Goal: Task Accomplishment & Management: Complete application form

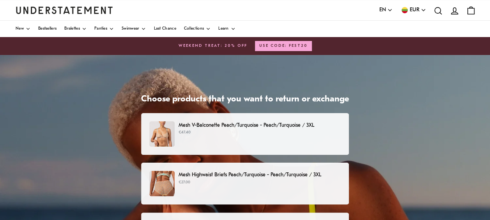
click at [197, 137] on div "Mesh V-Balconette Peach/Turquoise - Peach/Turquoise / 3XL €47.40" at bounding box center [244, 133] width 191 height 25
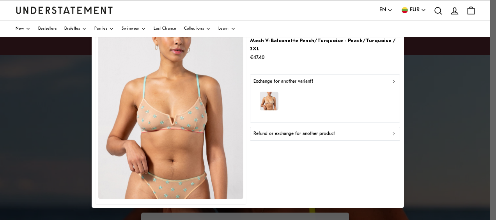
click at [340, 130] on div "Refund or exchange for another product" at bounding box center [324, 133] width 143 height 7
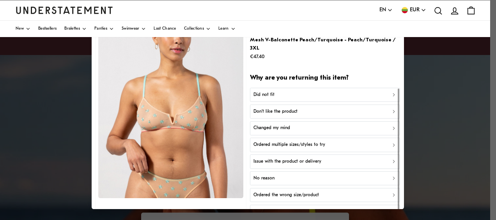
click at [288, 108] on p "Don't like the product" at bounding box center [275, 111] width 44 height 7
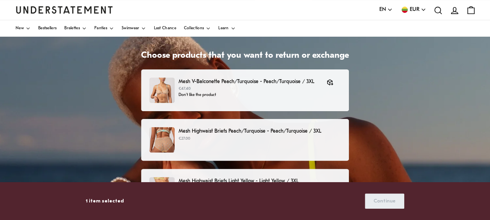
scroll to position [30, 0]
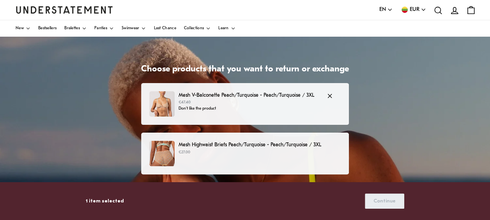
click at [311, 104] on p "€47.40" at bounding box center [248, 102] width 140 height 6
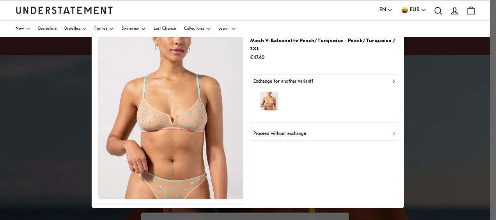
click at [311, 130] on div "Proceed without exchange" at bounding box center [324, 133] width 143 height 7
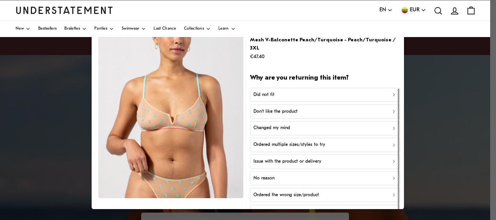
click at [290, 108] on p "Don't like the product" at bounding box center [275, 111] width 44 height 7
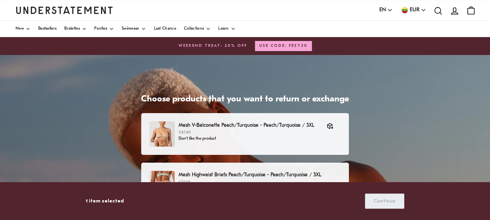
drag, startPoint x: 384, startPoint y: 206, endPoint x: 327, endPoint y: 205, distance: 57.3
click at [327, 205] on div "1 item selected Continue" at bounding box center [245, 201] width 318 height 20
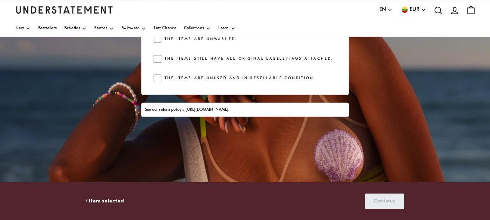
scroll to position [139, 0]
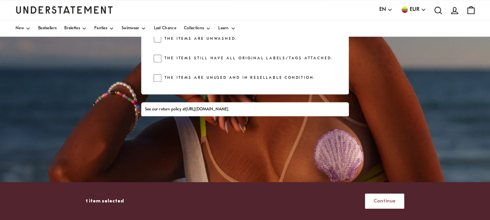
click at [393, 201] on span "Continue" at bounding box center [384, 201] width 22 height 14
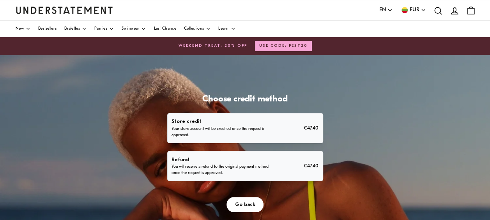
click at [293, 159] on div "Refund You will receive a refund to the original payment method once the reques…" at bounding box center [244, 165] width 147 height 21
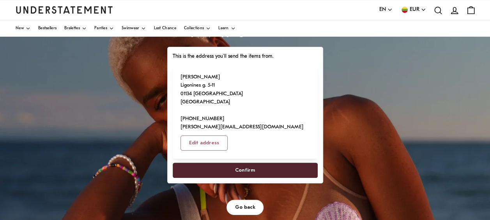
scroll to position [69, 0]
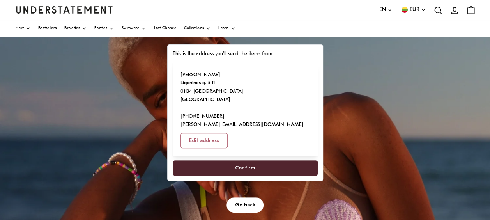
click at [266, 161] on span "Confirm" at bounding box center [245, 168] width 128 height 14
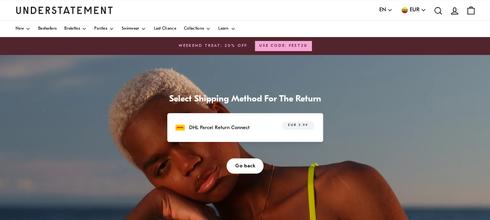
click at [293, 126] on span "EUR 5.99" at bounding box center [298, 126] width 20 height 8
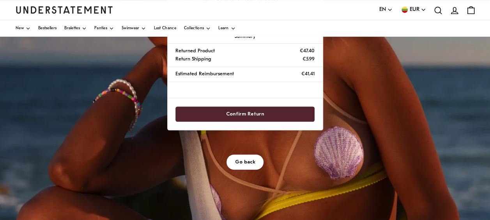
scroll to position [142, 0]
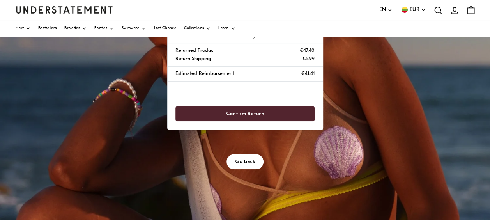
click at [257, 109] on span "Confirm Return" at bounding box center [245, 113] width 38 height 14
